Goal: Task Accomplishment & Management: Manage account settings

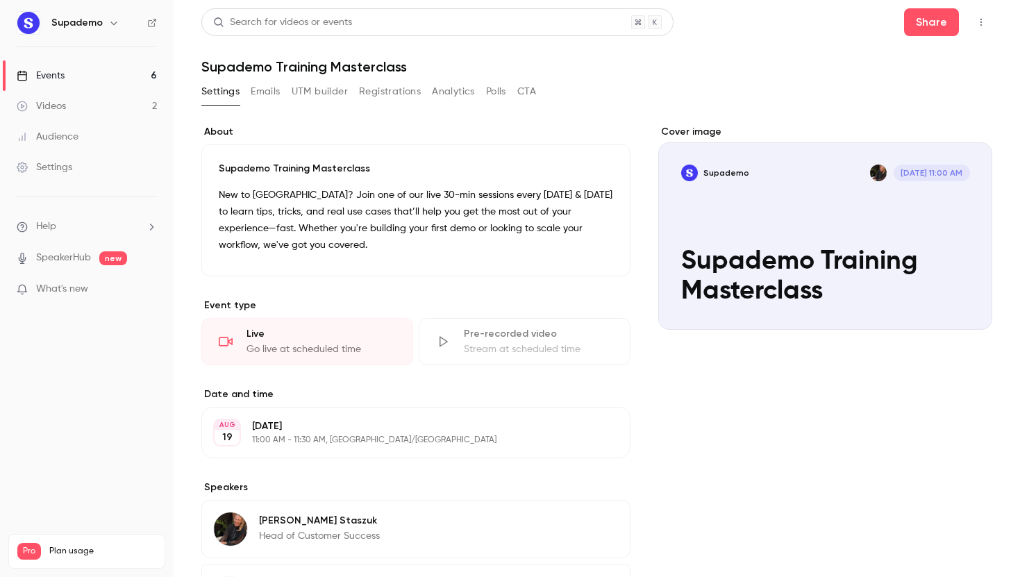
drag, startPoint x: 116, startPoint y: 75, endPoint x: 160, endPoint y: 74, distance: 44.5
click at [116, 75] on link "Events 6" at bounding box center [87, 75] width 174 height 31
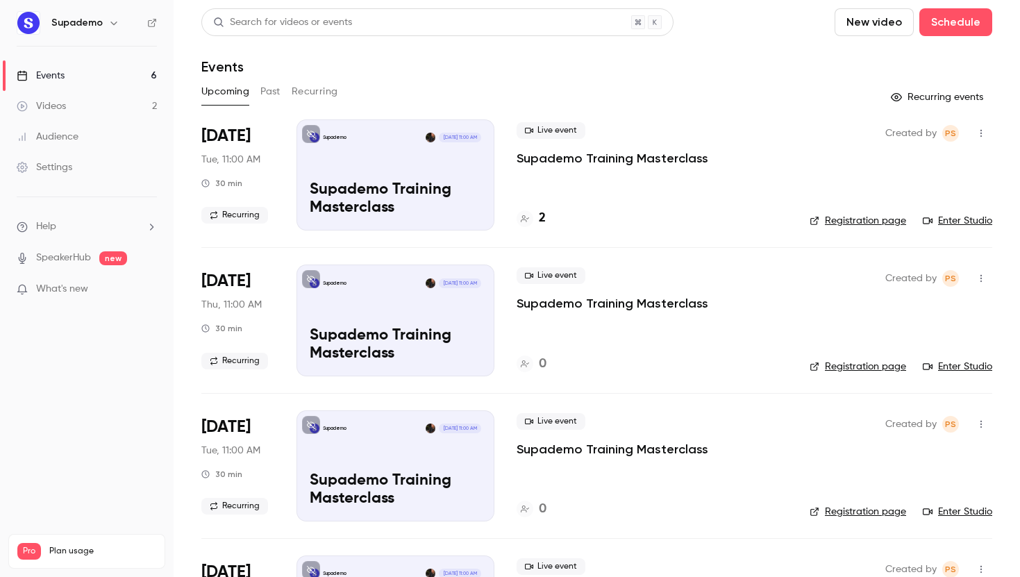
click at [979, 133] on icon "button" at bounding box center [981, 133] width 11 height 10
click at [895, 269] on li "Delete" at bounding box center [917, 277] width 150 height 36
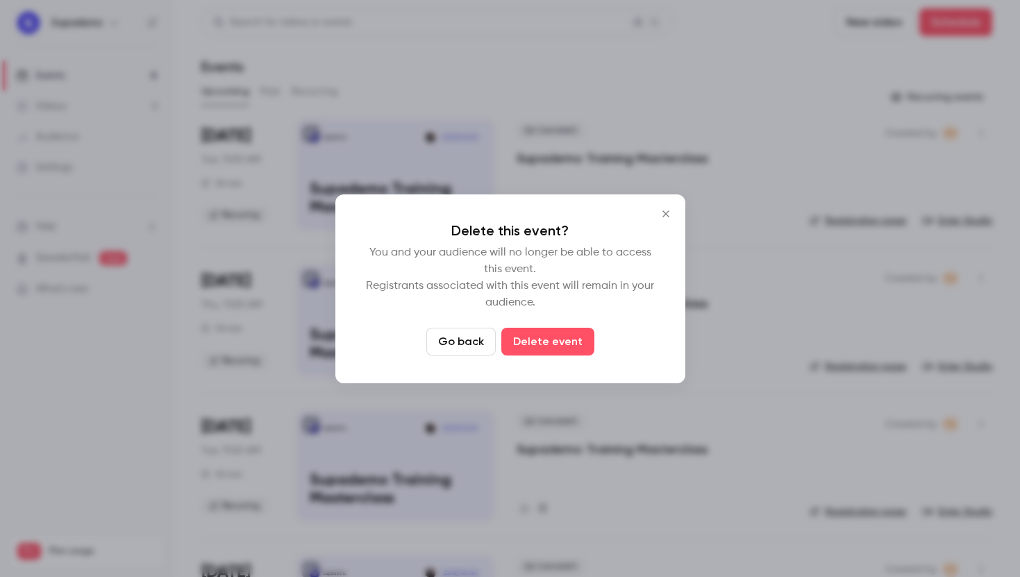
click at [562, 337] on button "Delete event" at bounding box center [547, 342] width 93 height 28
